Goal: Transaction & Acquisition: Purchase product/service

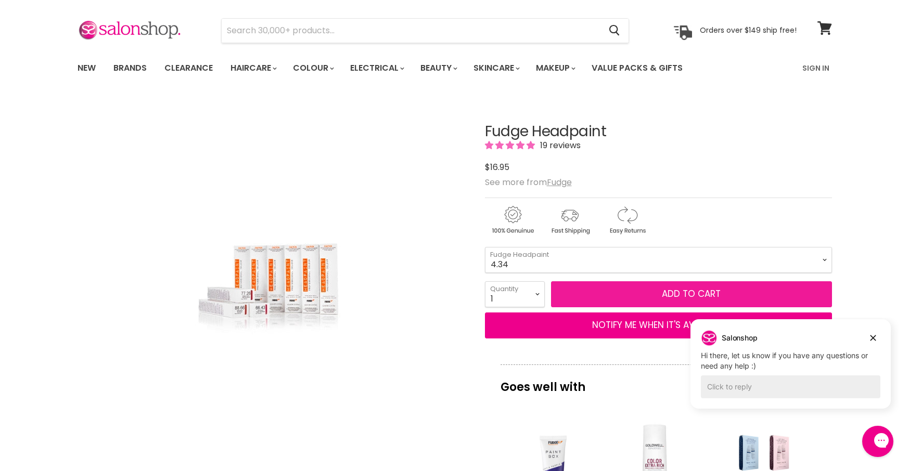
scroll to position [101, 0]
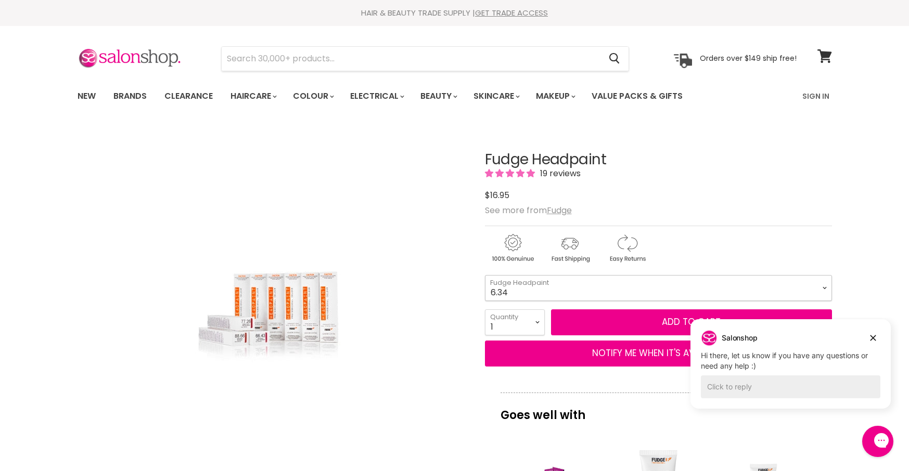
select select "4.34"
click at [873, 335] on icon "Dismiss campaign" at bounding box center [873, 338] width 10 height 12
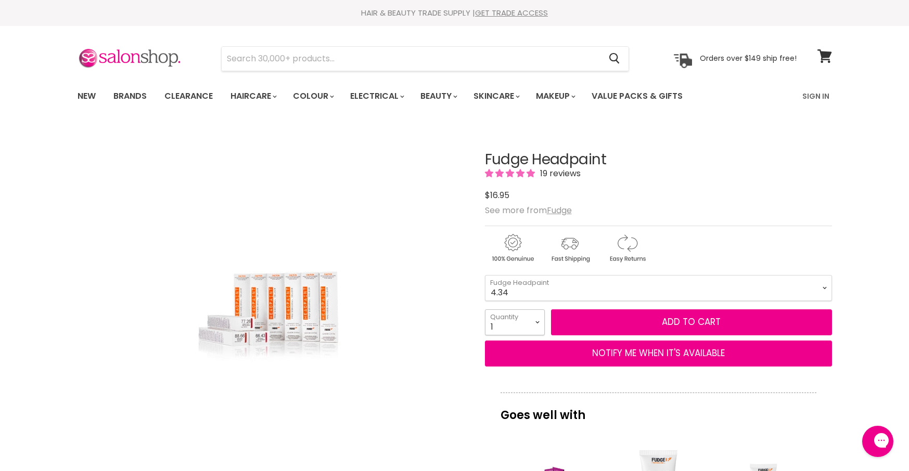
select select "4"
type input "4"
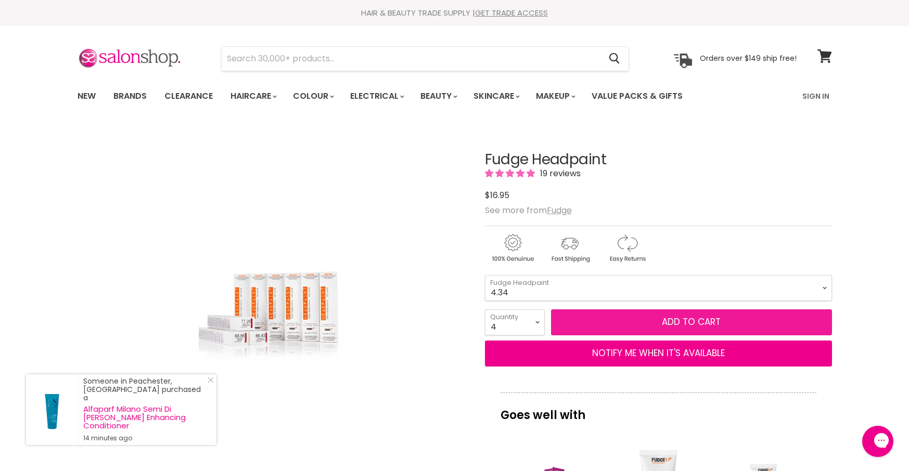
click at [653, 315] on button "Add to cart" at bounding box center [691, 322] width 281 height 26
click at [653, 322] on button "Add to cart" at bounding box center [691, 322] width 281 height 26
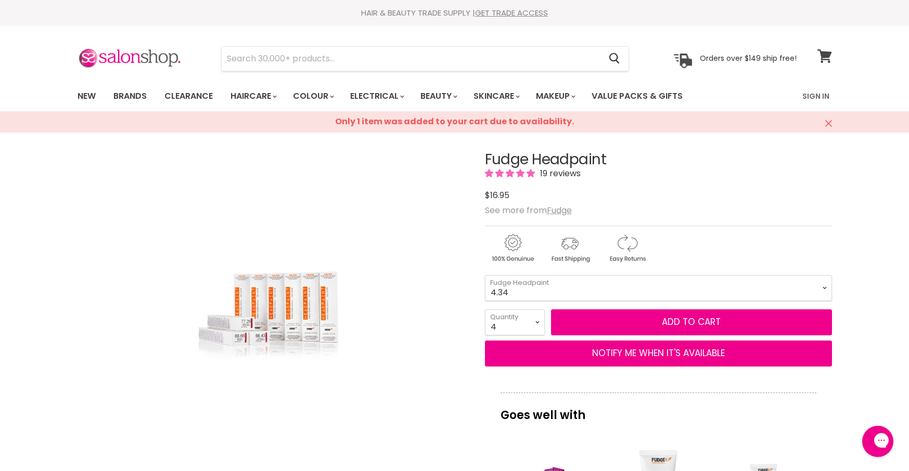
click at [823, 49] on icon at bounding box center [824, 56] width 15 height 14
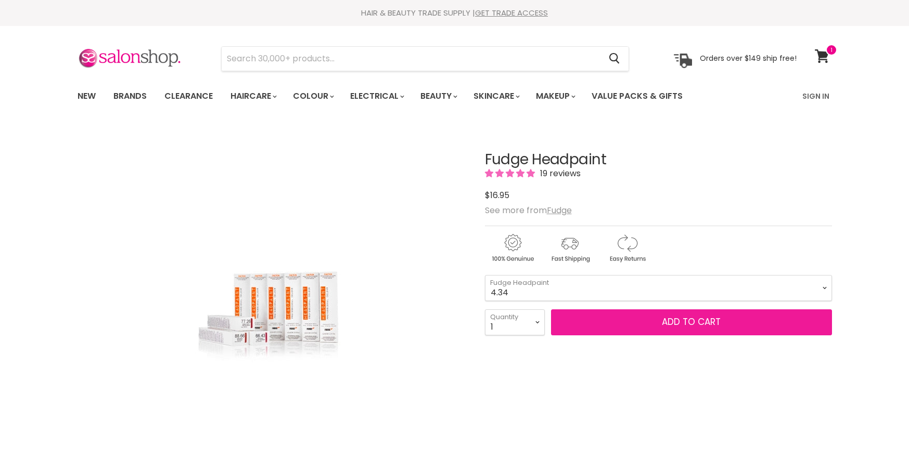
click at [662, 314] on button "Add to cart" at bounding box center [691, 322] width 281 height 26
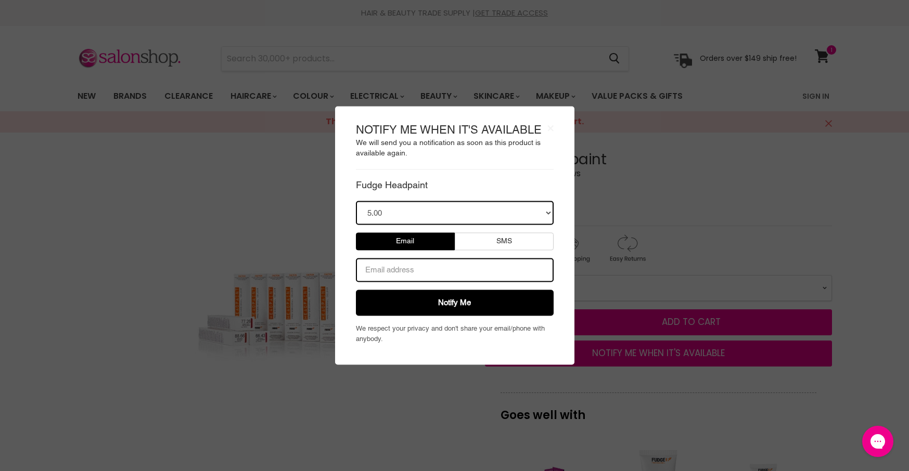
click at [749, 190] on body "× NOTIFY ME WHEN IT'S AVAILABLE We will send you a notification as soon as this…" at bounding box center [454, 235] width 909 height 471
